Goal: Communication & Community: Answer question/provide support

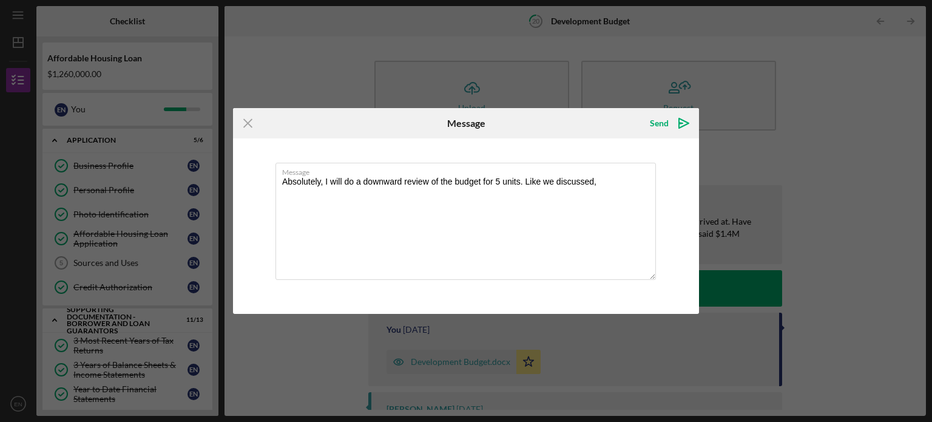
scroll to position [443, 0]
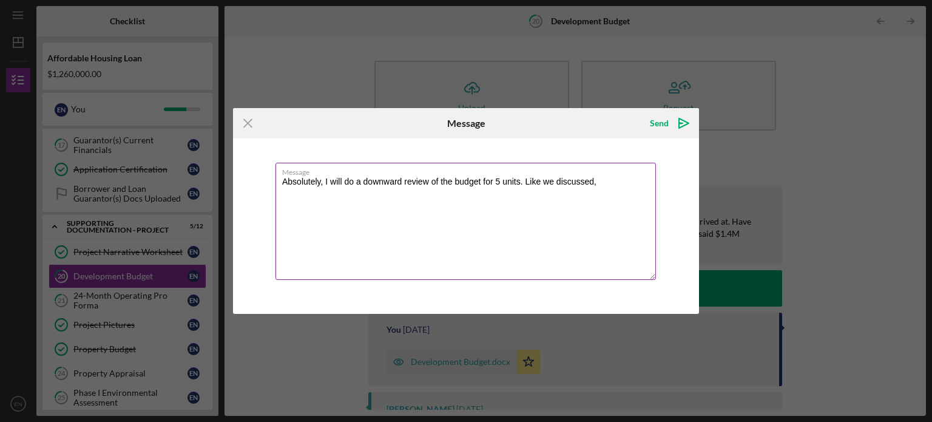
click at [520, 179] on textarea "Absolutely, I will do a downward review of the budget for 5 units. Like we disc…" at bounding box center [466, 221] width 381 height 117
drag, startPoint x: 580, startPoint y: 179, endPoint x: 505, endPoint y: 176, distance: 75.3
click at [505, 176] on div "Message Absolutely, I will do a downward review of the budget for 5. Like we di…" at bounding box center [466, 222] width 381 height 119
click at [325, 181] on textarea "Absolutely, I will do a downward review of the budget for 5. Like we discussed," at bounding box center [466, 221] width 381 height 117
click at [287, 181] on textarea "Absolutely, I will do a downward review of the budget for 5. Like we discussed," at bounding box center [466, 221] width 381 height 117
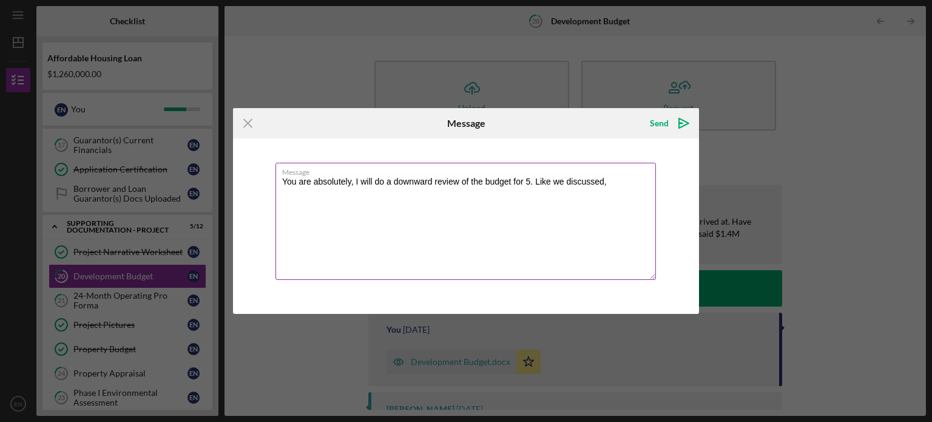
click at [352, 178] on textarea "You are absolutely, I will do a downward review of the budget for 5. Like we di…" at bounding box center [466, 221] width 381 height 117
click at [429, 232] on textarea "You are absolutely correct. I will do a downward review of the budget for 5. Li…" at bounding box center [466, 221] width 381 height 117
click at [436, 239] on textarea "You are absolutely correct. I will do a downward review of the budget for 5. Li…" at bounding box center [466, 221] width 381 height 117
drag, startPoint x: 638, startPoint y: 180, endPoint x: 566, endPoint y: 188, distance: 72.7
click at [566, 188] on textarea "You are absolutely correct. I will do a downward review of the budget for 5. Li…" at bounding box center [466, 221] width 381 height 117
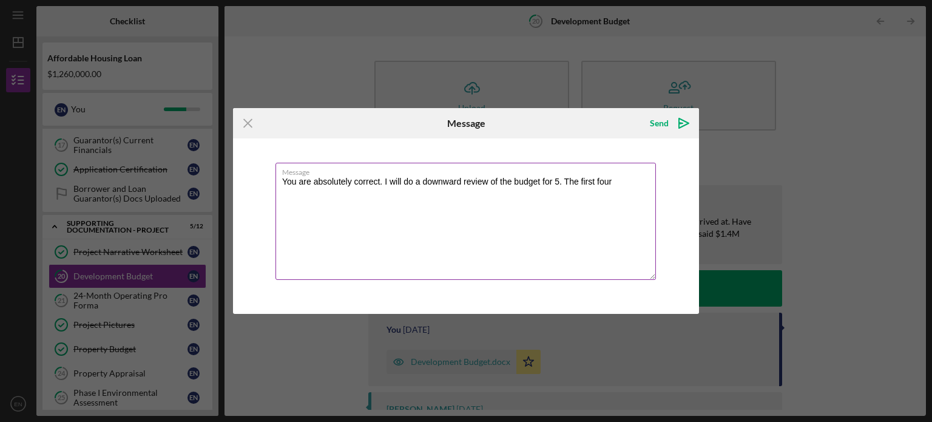
click at [559, 181] on textarea "You are absolutely correct. I will do a downward review of the budget for 5. Th…" at bounding box center [466, 221] width 381 height 117
drag, startPoint x: 637, startPoint y: 185, endPoint x: 617, endPoint y: 186, distance: 20.7
click at [617, 186] on textarea "You are absolutely correct. I will do a downward review of the budget for 5 uni…" at bounding box center [466, 221] width 381 height 117
click at [616, 184] on textarea "You are absolutely correct. I will do a downward review of the budget for 5 uni…" at bounding box center [466, 221] width 381 height 117
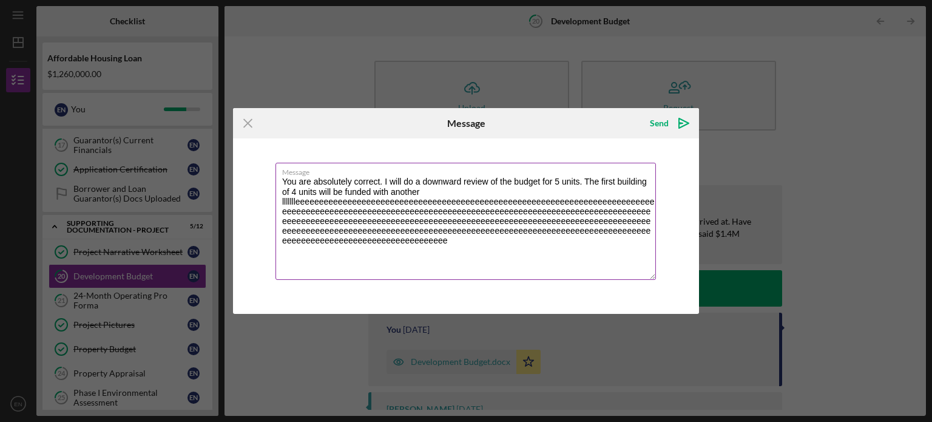
drag, startPoint x: 455, startPoint y: 242, endPoint x: 419, endPoint y: 189, distance: 64.3
click at [419, 189] on textarea "You are absolutely correct. I will do a downward review of the budget for 5 uni…" at bounding box center [466, 221] width 381 height 117
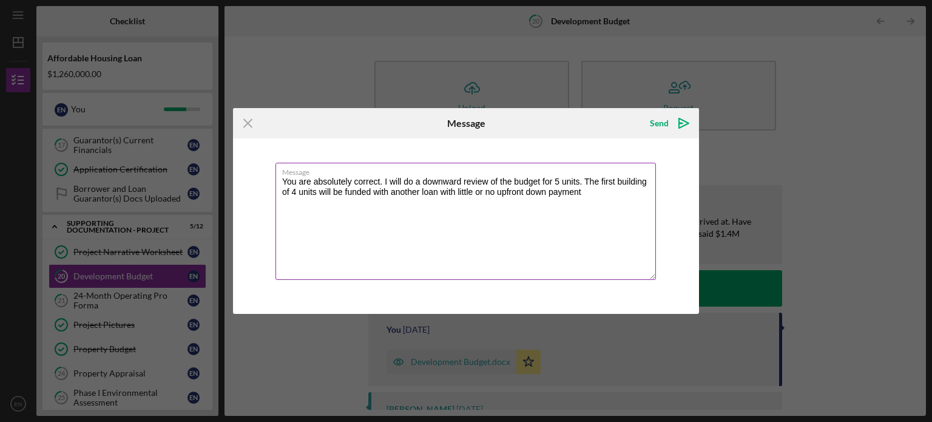
drag, startPoint x: 589, startPoint y: 194, endPoint x: 443, endPoint y: 194, distance: 146.3
click at [443, 194] on textarea "You are absolutely correct. I will do a downward review of the budget for 5 uni…" at bounding box center [466, 221] width 381 height 117
paste textarea "I decided to fund this building separately to optimize financing structure, imp…"
click at [439, 191] on textarea "You are absolutely correct. I will do a downward review of the budget for 5 uni…" at bounding box center [466, 221] width 381 height 117
paste textarea "to establish a proof of concept, demonstrate design efficiency, and validate co…"
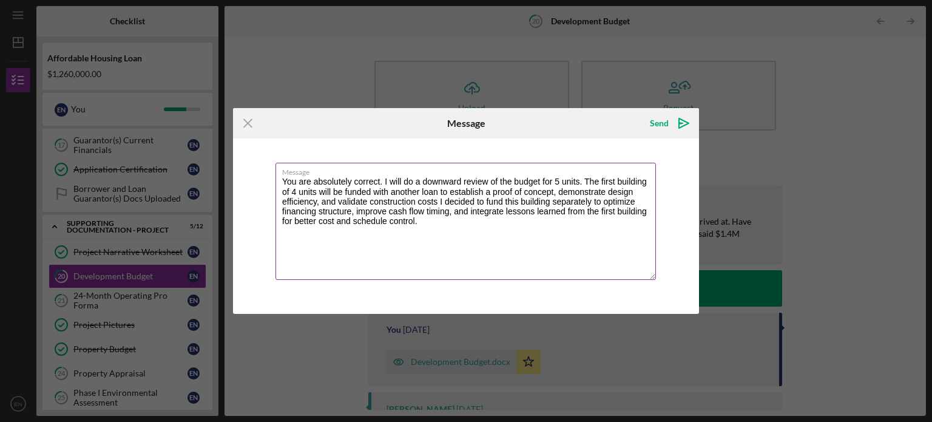
drag, startPoint x: 452, startPoint y: 211, endPoint x: 449, endPoint y: 234, distance: 23.9
click at [449, 234] on textarea "You are absolutely correct. I will do a downward review of the budget for 5 uni…" at bounding box center [466, 221] width 381 height 117
drag, startPoint x: 594, startPoint y: 201, endPoint x: 355, endPoint y: 213, distance: 238.9
click at [355, 213] on textarea "You are absolutely correct. I will do a downward review of the budget for 5 uni…" at bounding box center [466, 221] width 381 height 117
click at [450, 190] on textarea "You are absolutely correct. I will do a downward review of the budget for 5 uni…" at bounding box center [466, 221] width 381 height 117
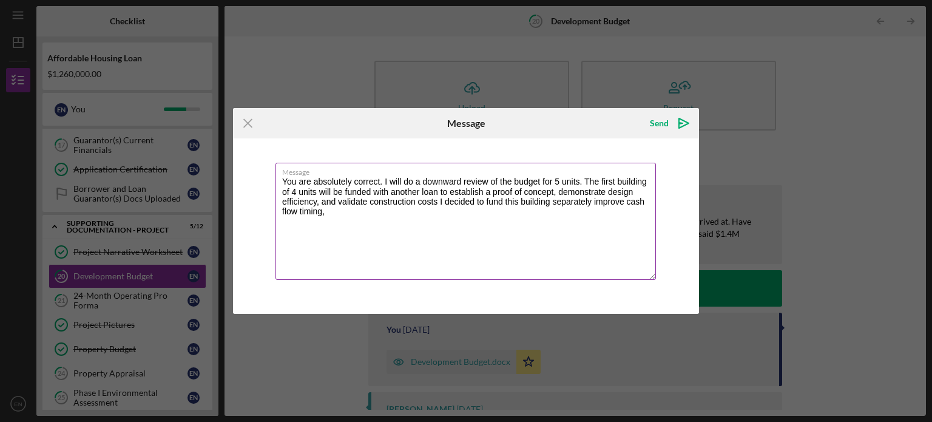
paste textarea "to optimize financing structure,"
click at [450, 190] on textarea "You are absolutely correct. I will do a downward review of the budget for 5 uni…" at bounding box center [466, 221] width 381 height 117
click at [432, 200] on textarea "You are absolutely correct. I will do a downward review of the budget for 5 uni…" at bounding box center [466, 221] width 381 height 117
click at [305, 198] on textarea "You are absolutely correct. I will do a downward review of the budget for 5 uni…" at bounding box center [466, 221] width 381 height 117
click at [352, 176] on label "Message" at bounding box center [469, 169] width 374 height 13
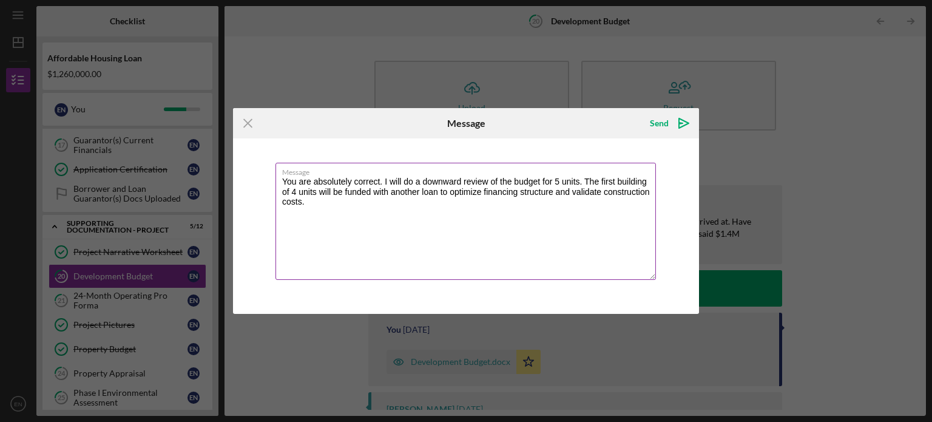
click at [352, 176] on textarea "You are absolutely correct. I will do a downward review of the budget for 5 uni…" at bounding box center [466, 221] width 381 height 117
click at [352, 176] on label "Message" at bounding box center [469, 169] width 374 height 13
click at [352, 176] on textarea "You are absolutely correct. I will do a downward review of the budget for 5 uni…" at bounding box center [466, 221] width 381 height 117
click at [352, 180] on textarea "You are absolutely correct. I will do a downward review of the budget for 5 uni…" at bounding box center [466, 221] width 381 height 117
click at [287, 181] on textarea "You are correct. I will do a downward review of the budget for 5 units. The fir…" at bounding box center [466, 221] width 381 height 117
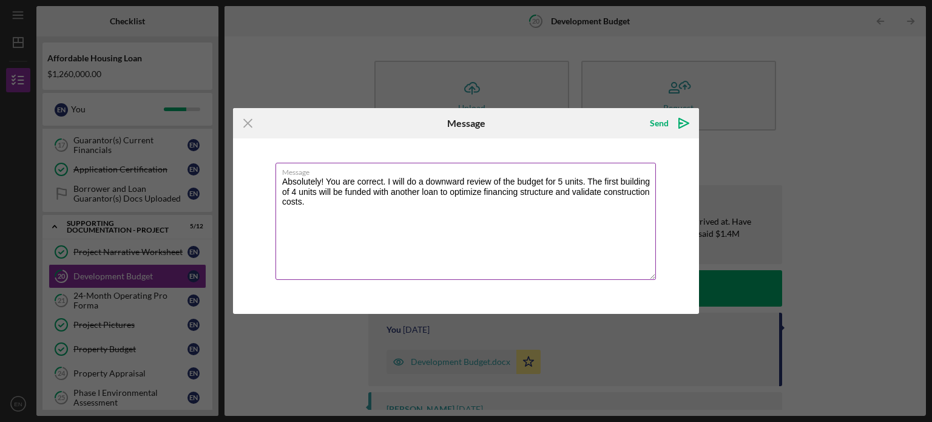
click at [555, 192] on textarea "Absolutely! You are correct. I will do a downward review of the budget for 5 un…" at bounding box center [466, 221] width 381 height 117
click at [359, 200] on textarea "Absolutely! You are correct. I will do a downward review of the budget for 5 un…" at bounding box center [466, 221] width 381 height 117
click at [497, 201] on textarea "Absolutely! You are correct. I will do a downward review of the budget for 5 un…" at bounding box center [466, 221] width 381 height 117
click at [588, 178] on textarea "Absolutely! You are correct. I will do a downward review of the budget for 5 un…" at bounding box center [466, 221] width 381 height 117
type textarea "Absolutely! You are correct. I will do a downward review of the budget for 5 un…"
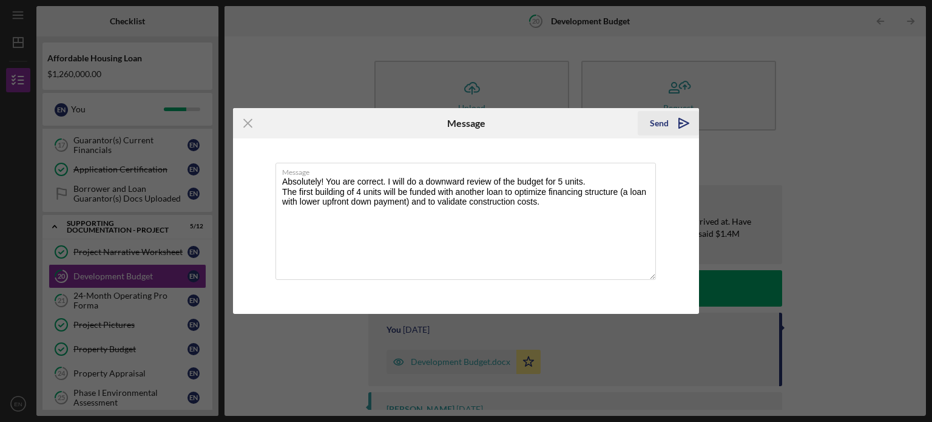
click at [689, 119] on icon "Icon/icon-invite-send" at bounding box center [684, 123] width 30 height 30
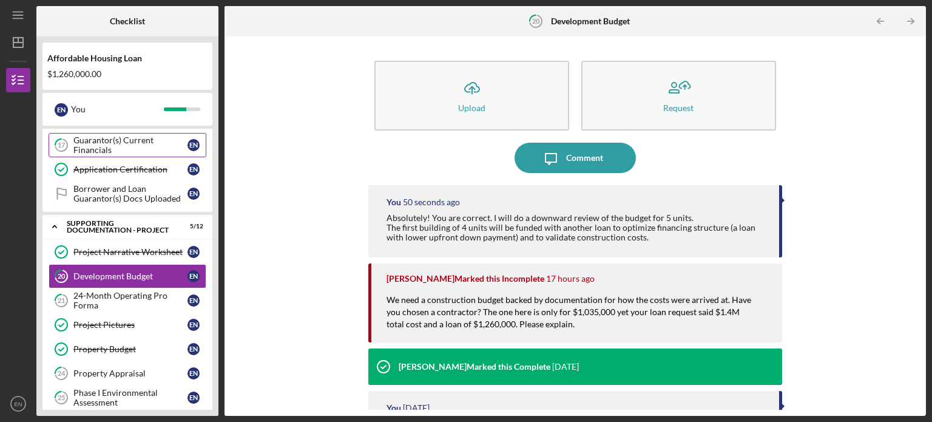
click at [131, 135] on div "Guarantor(s) Current Financials" at bounding box center [130, 144] width 114 height 19
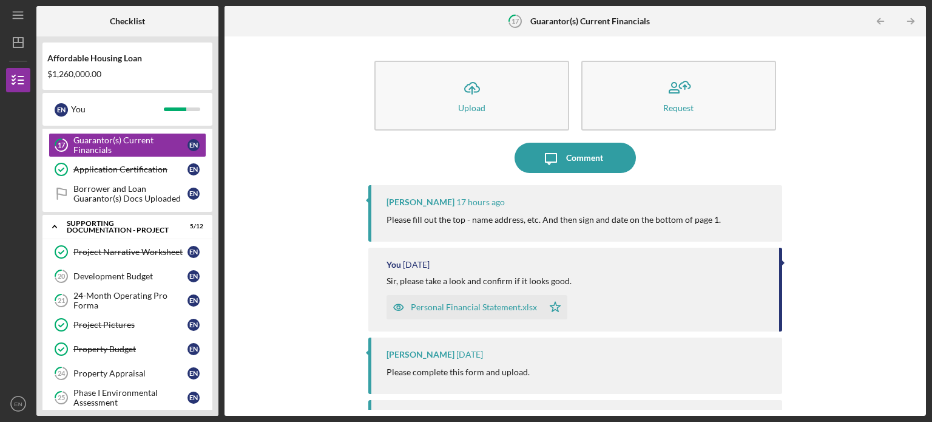
drag, startPoint x: 920, startPoint y: 155, endPoint x: 907, endPoint y: 160, distance: 14.2
click at [907, 160] on div "Icon/Upload Upload Request Icon/Message Comment [PERSON_NAME] 17 hours ago Plea…" at bounding box center [576, 225] width 702 height 379
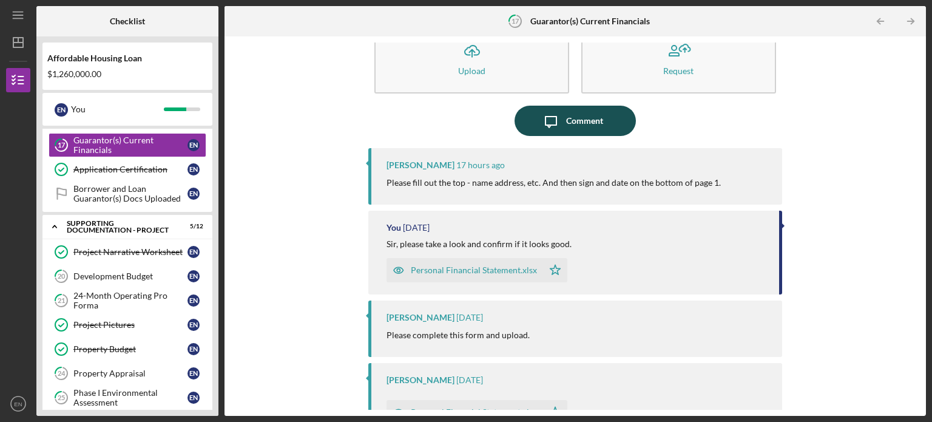
click at [597, 121] on div "Comment" at bounding box center [584, 121] width 37 height 30
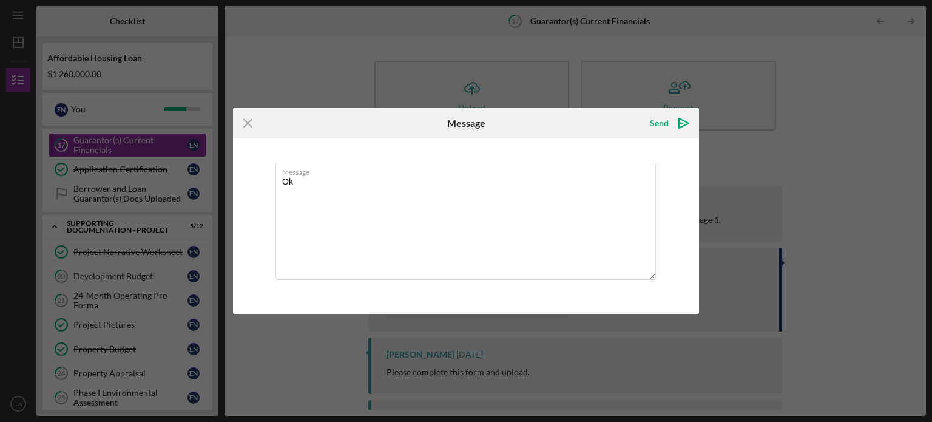
type textarea "O"
type textarea "Sure, I'll take care of it [DATE]."
click at [669, 124] on icon "Icon/icon-invite-send" at bounding box center [684, 123] width 30 height 30
